Goal: Task Accomplishment & Management: Use online tool/utility

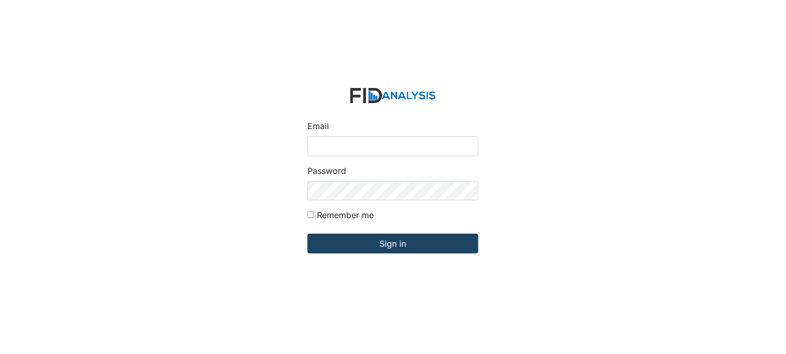
type input "[PERSON_NAME][EMAIL_ADDRESS][DOMAIN_NAME]"
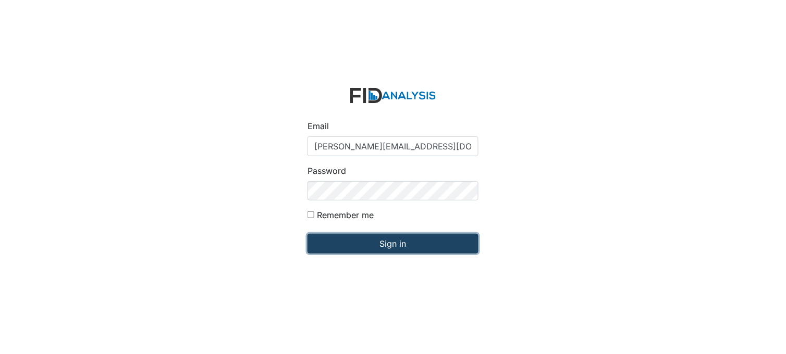
click at [372, 245] on input "Sign in" at bounding box center [392, 244] width 171 height 20
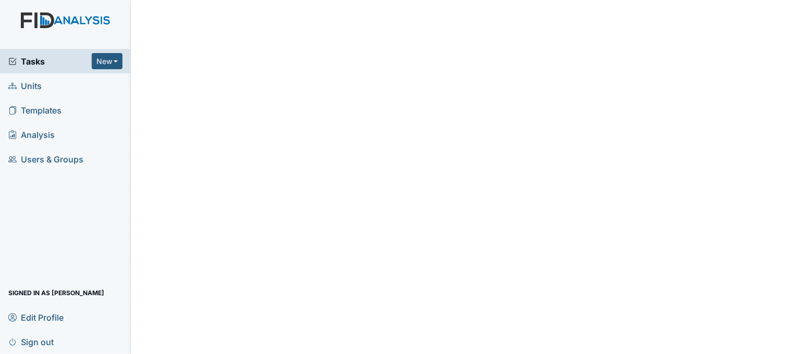
click at [30, 60] on span "Tasks" at bounding box center [49, 61] width 83 height 13
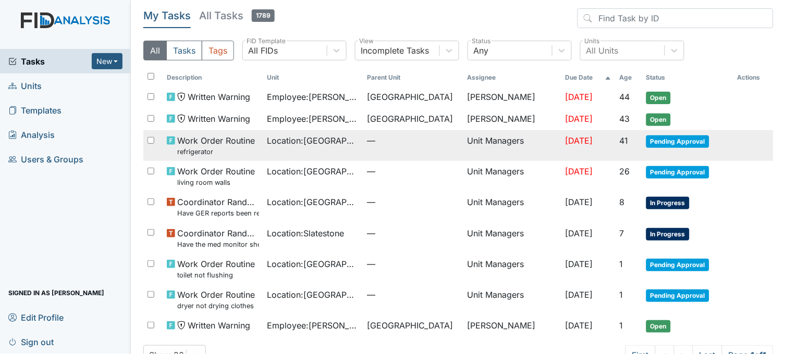
click at [315, 142] on span "Location : [GEOGRAPHIC_DATA]" at bounding box center [313, 140] width 92 height 13
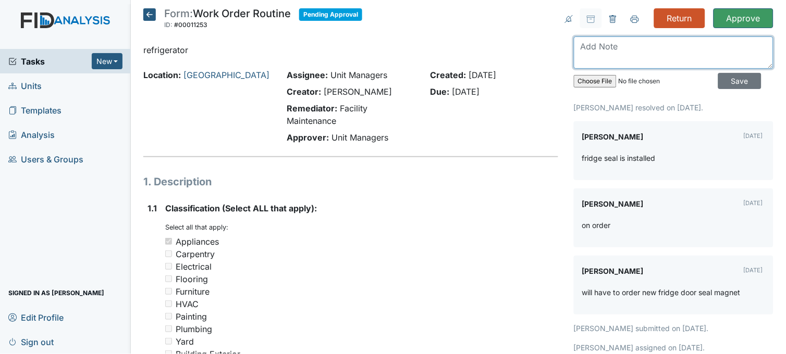
click at [656, 53] on textarea at bounding box center [674, 52] width 200 height 32
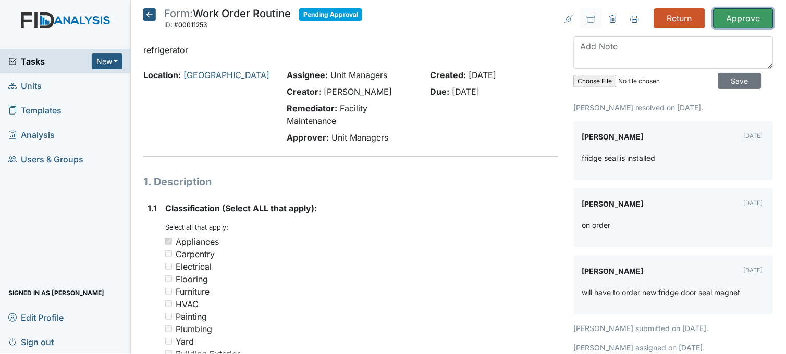
click at [735, 21] on input "Approve" at bounding box center [743, 18] width 60 height 20
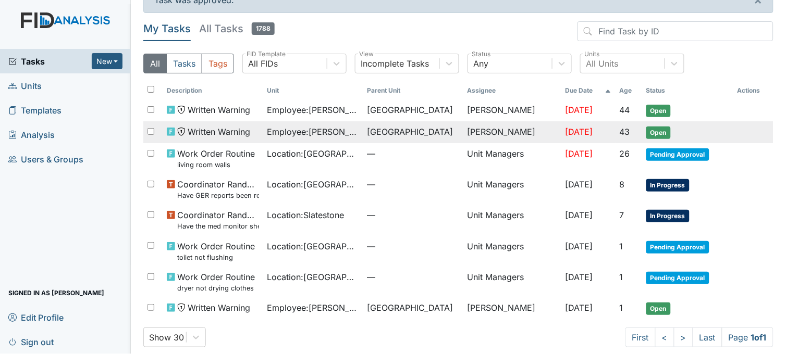
scroll to position [33, 0]
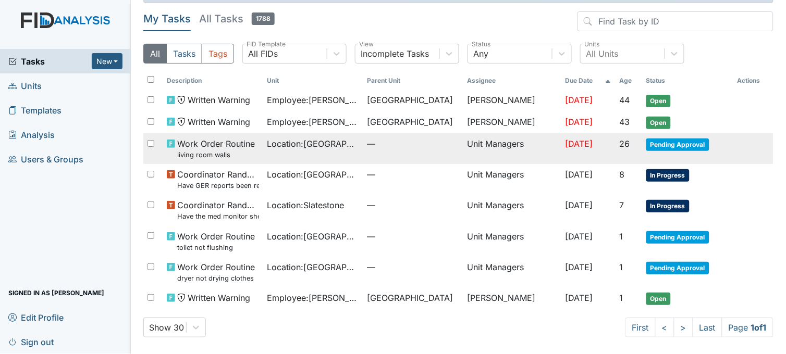
click at [320, 153] on td "Location : [GEOGRAPHIC_DATA]" at bounding box center [313, 148] width 100 height 31
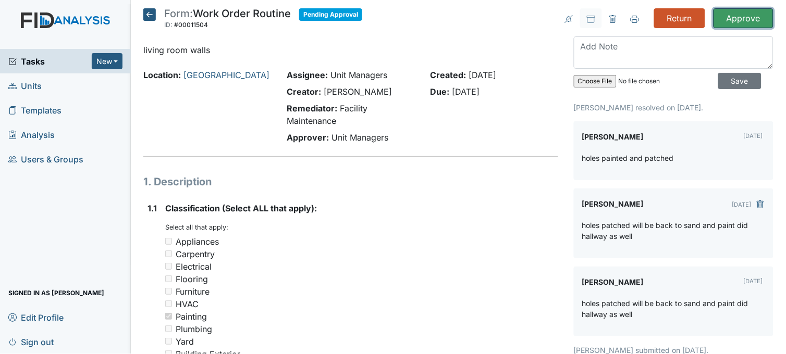
click at [723, 12] on input "Approve" at bounding box center [743, 18] width 60 height 20
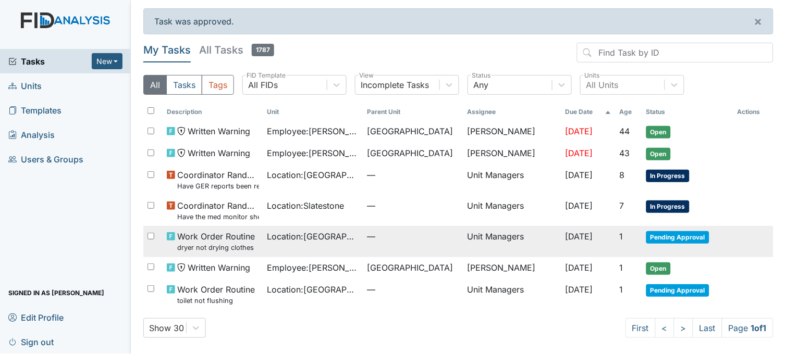
click at [300, 235] on span "Location : [GEOGRAPHIC_DATA]" at bounding box center [313, 236] width 92 height 13
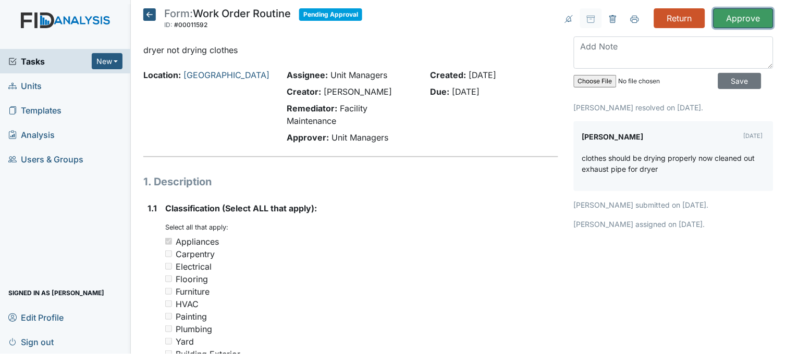
click at [746, 13] on input "Approve" at bounding box center [743, 18] width 60 height 20
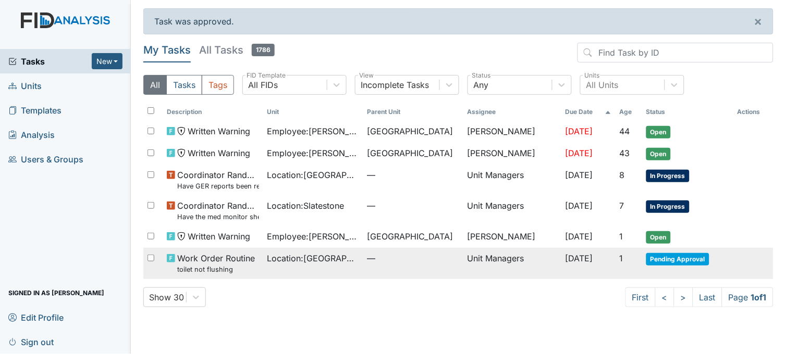
click at [344, 261] on span "Location : [GEOGRAPHIC_DATA]" at bounding box center [313, 258] width 92 height 13
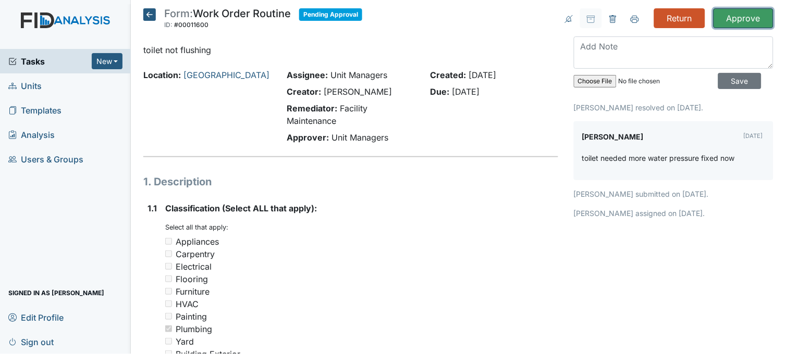
click at [743, 13] on input "Approve" at bounding box center [743, 18] width 60 height 20
